Goal: Task Accomplishment & Management: Use online tool/utility

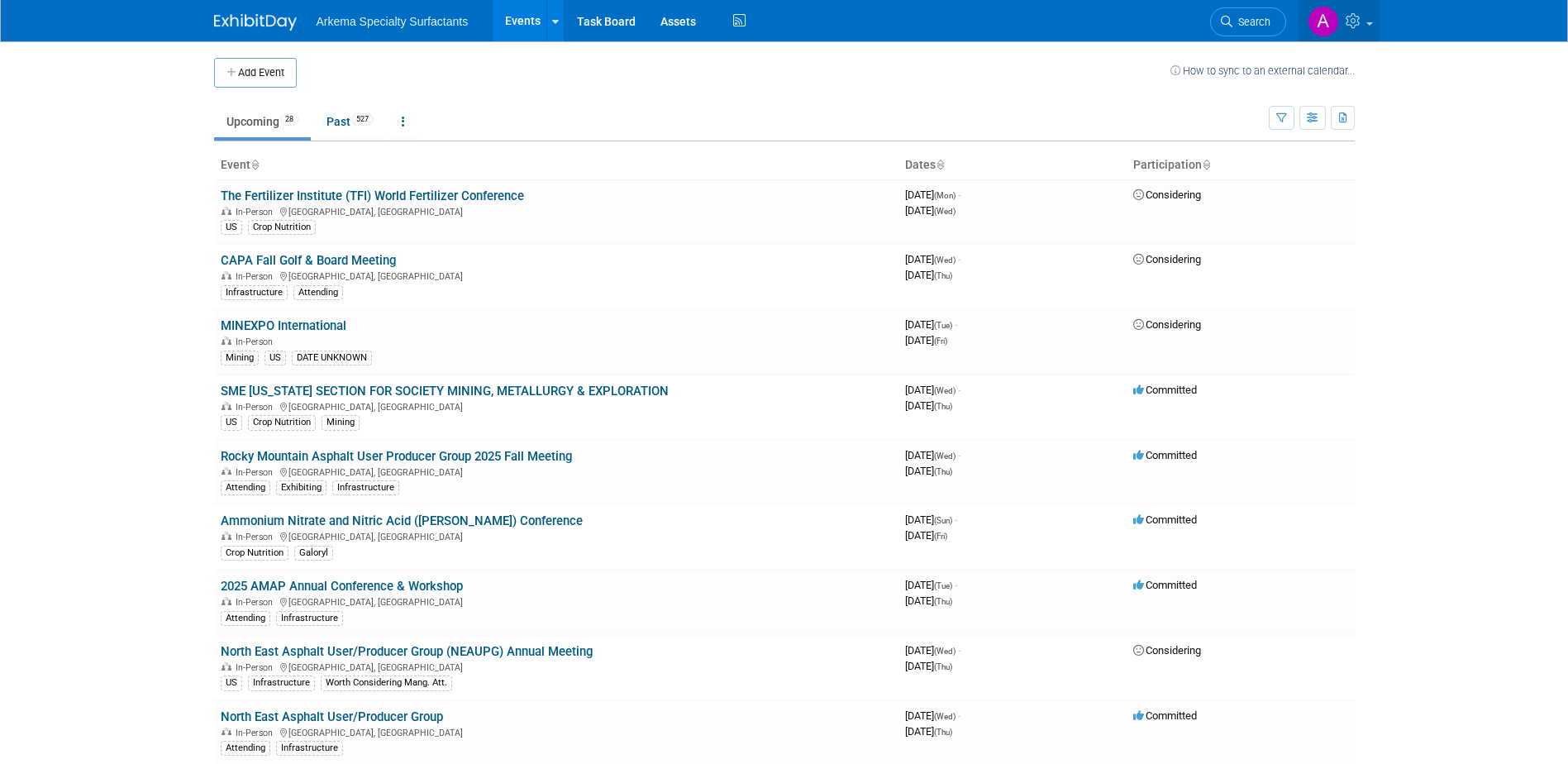
click at [1355, 16] on icon at bounding box center [1355, 20] width 19 height 15
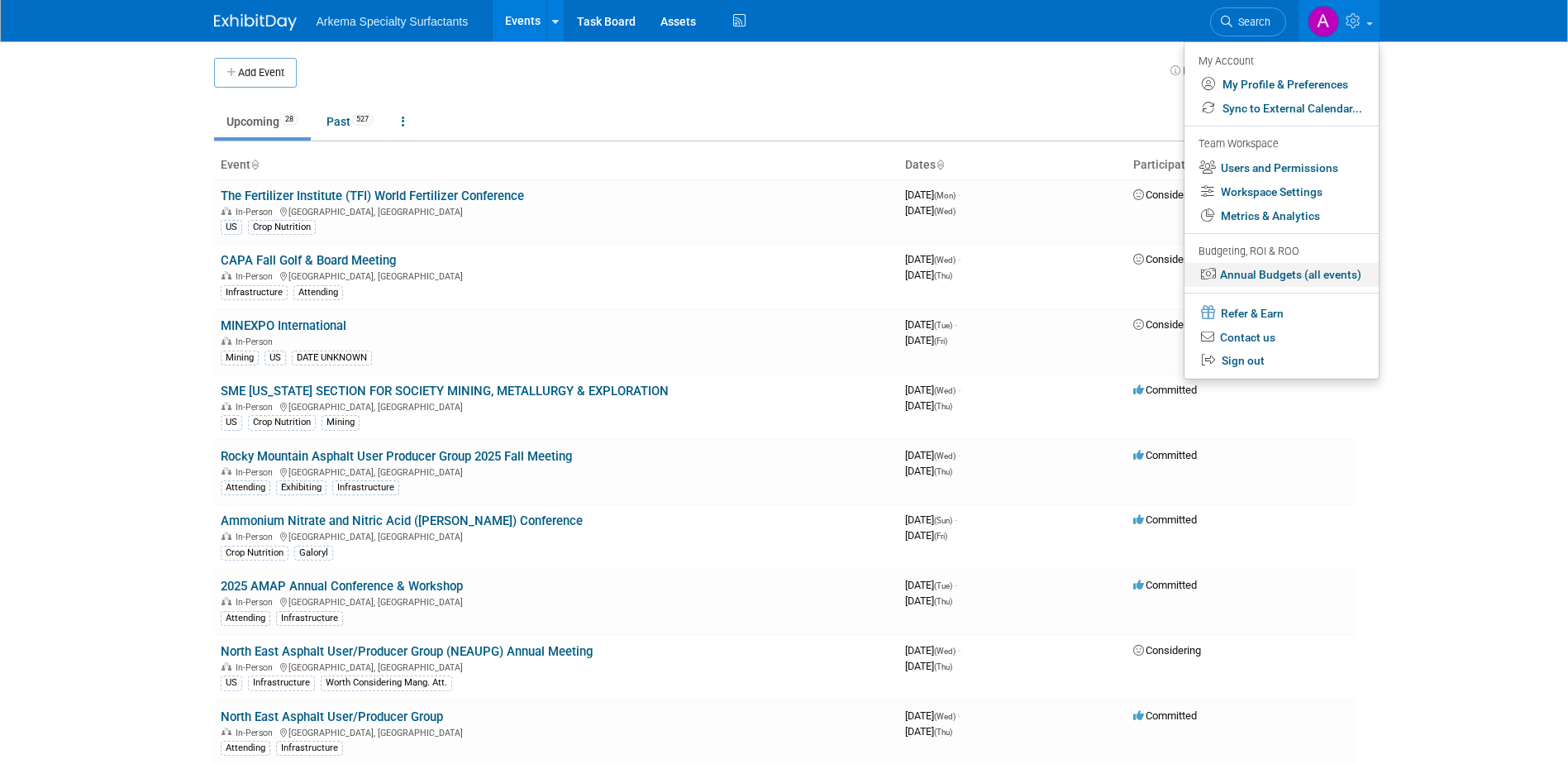
click at [1301, 275] on link "Annual Budgets (all events)" at bounding box center [1282, 275] width 194 height 24
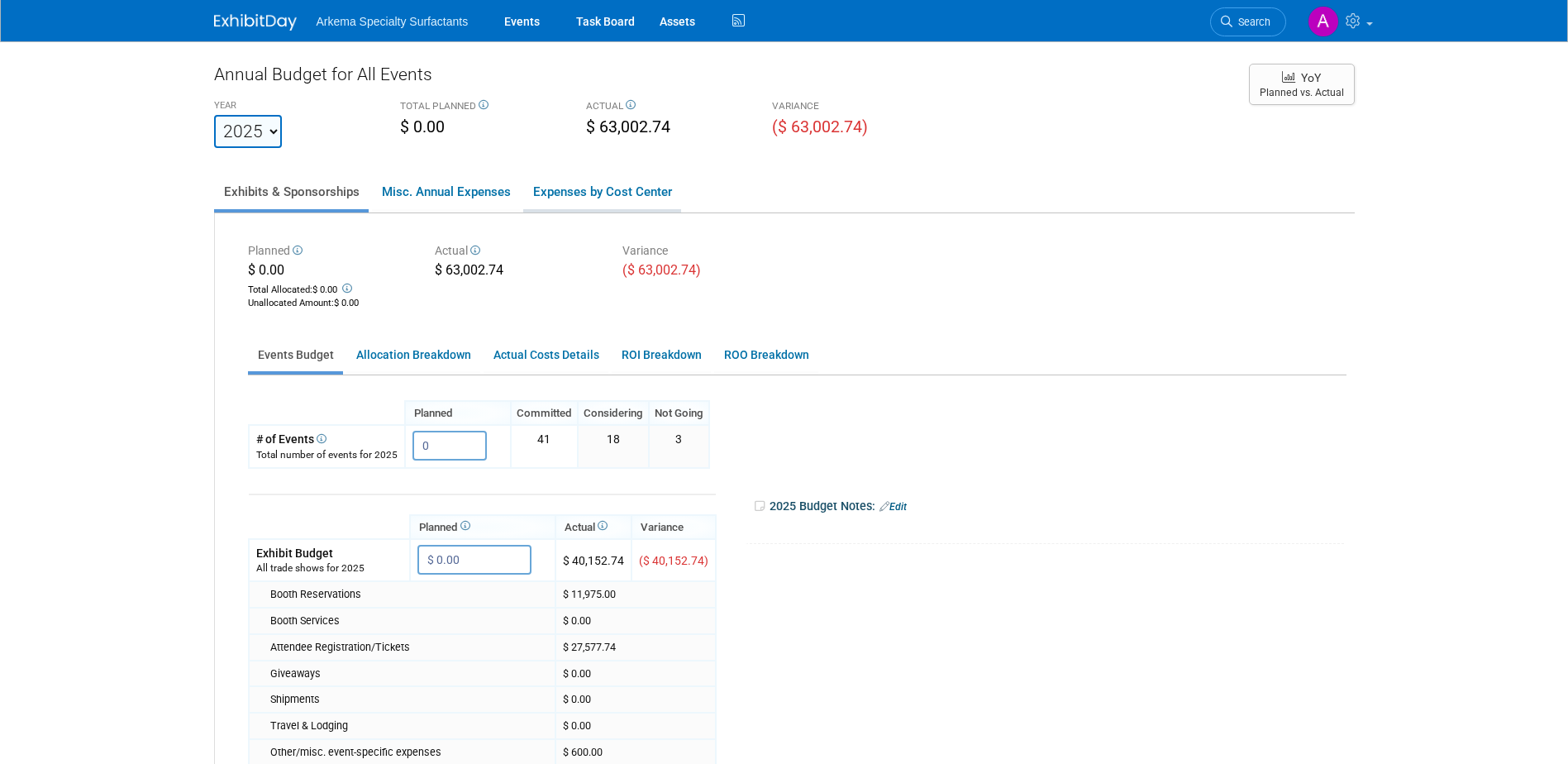
click at [616, 196] on link "Expenses by Cost Center" at bounding box center [602, 191] width 158 height 34
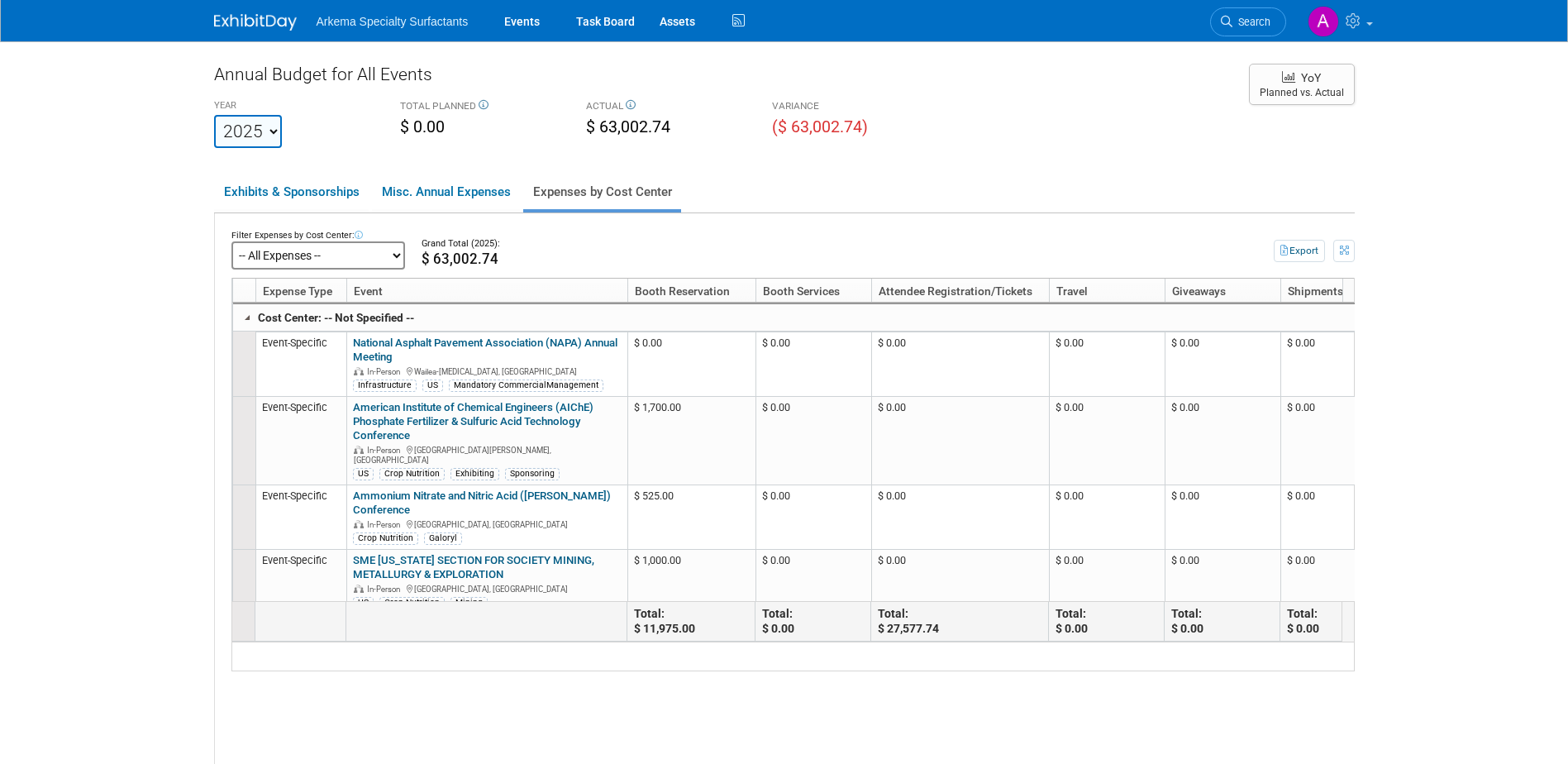
click at [397, 248] on select "-- All Expenses -- -- Cost Center Not Specified -- Crop Nutrition Infrastructur…" at bounding box center [318, 255] width 174 height 28
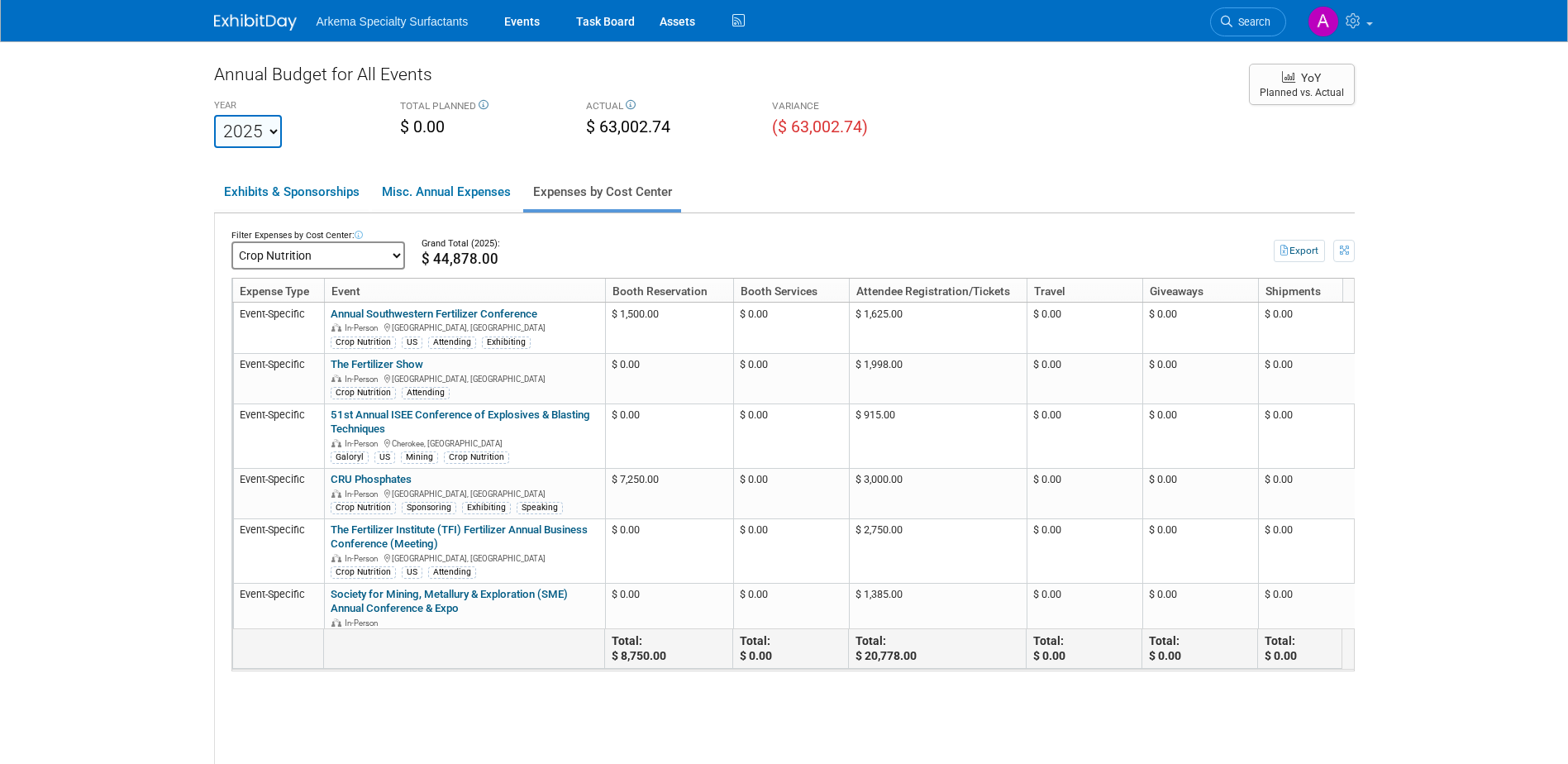
click at [1294, 250] on button "Export" at bounding box center [1300, 250] width 51 height 23
click at [400, 253] on select "-- All Expenses -- -- Cost Center Not Specified -- Crop Nutrition Infrastructur…" at bounding box center [318, 255] width 174 height 28
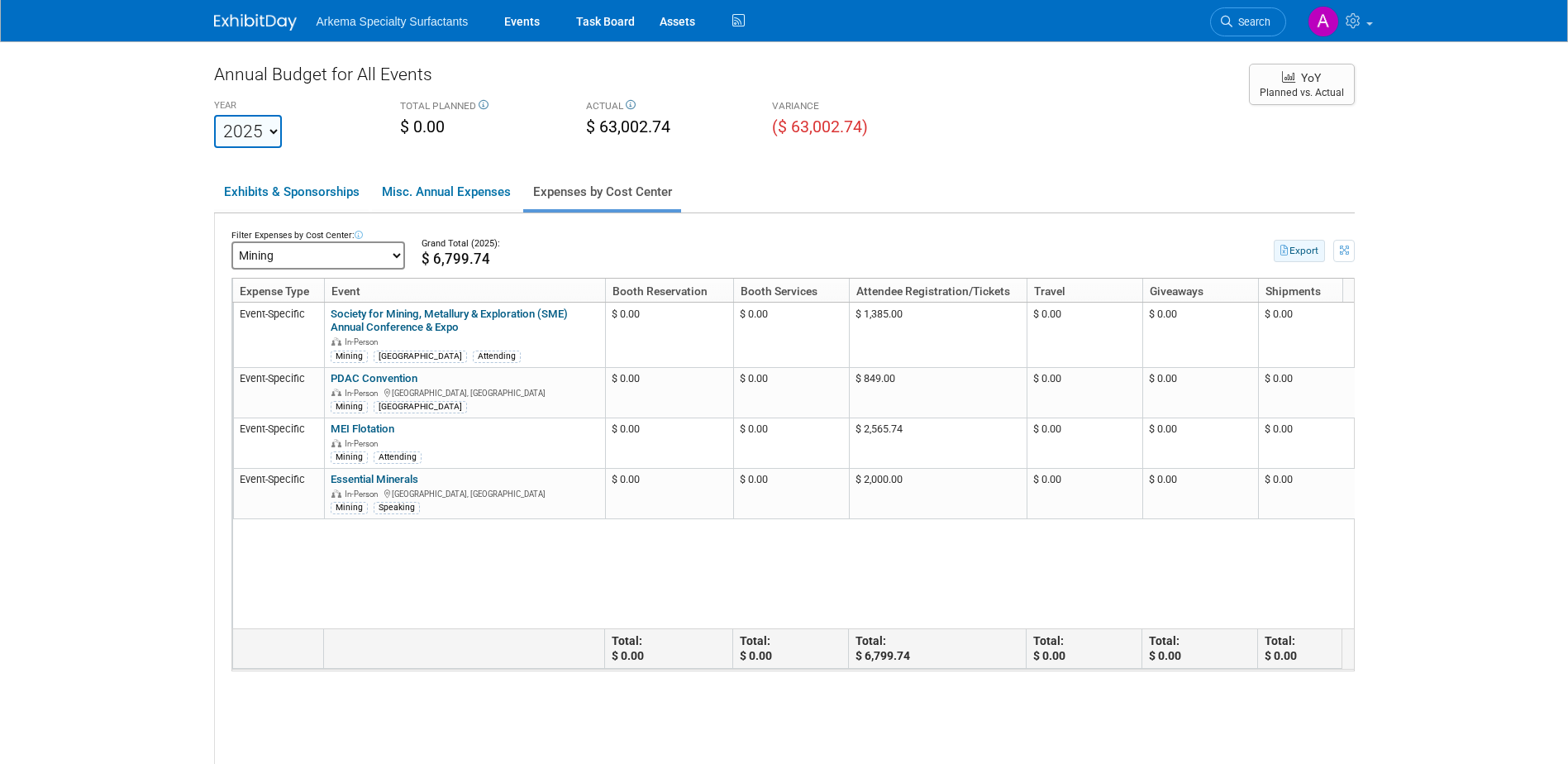
click at [1307, 250] on button "Export" at bounding box center [1300, 250] width 51 height 23
